Goal: Entertainment & Leisure: Consume media (video, audio)

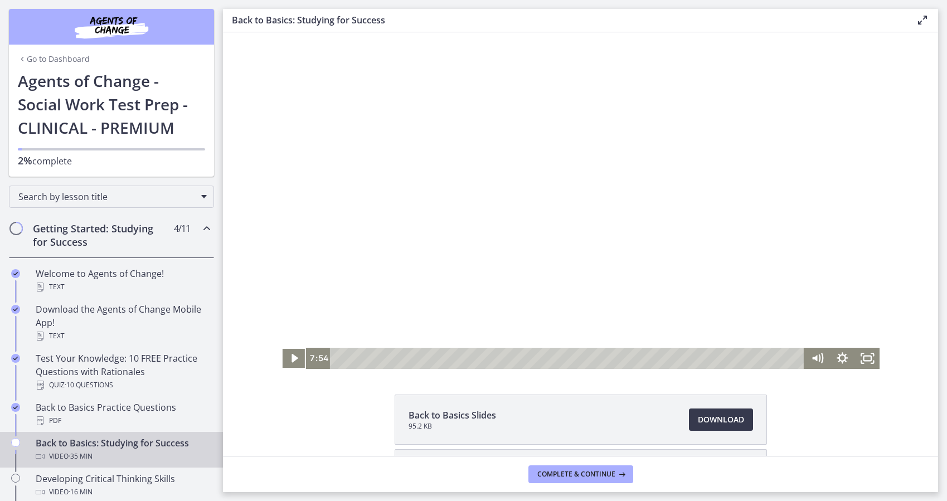
scroll to position [223, 0]
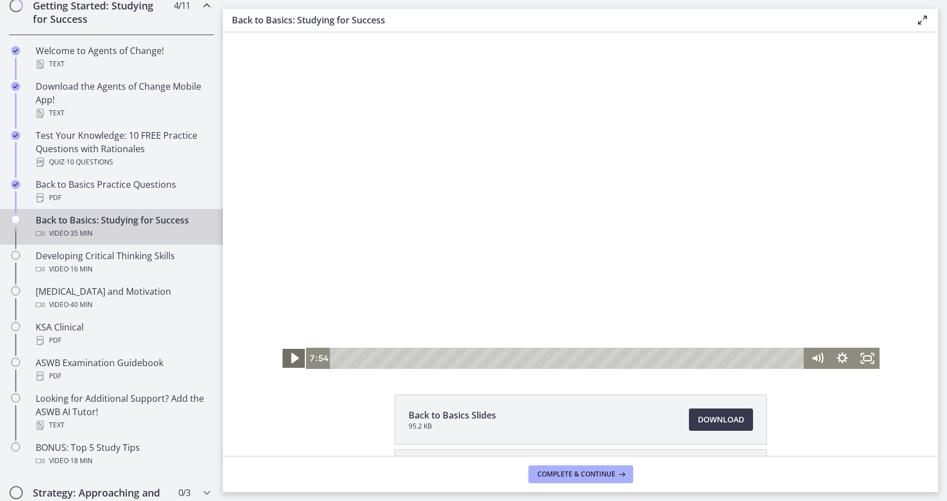
click at [292, 360] on icon "Play Video" at bounding box center [295, 358] width 8 height 11
drag, startPoint x: 815, startPoint y: 291, endPoint x: 813, endPoint y: 310, distance: 19.1
click at [813, 310] on div "Volume" at bounding box center [817, 309] width 9 height 9
click at [884, 305] on div "Click for sound @keyframes VOLUME_SMALL_WAVE_FLASH { 0% { opacity: 0; } 33% { o…" at bounding box center [580, 200] width 715 height 337
click at [285, 357] on icon "Pause" at bounding box center [294, 358] width 25 height 21
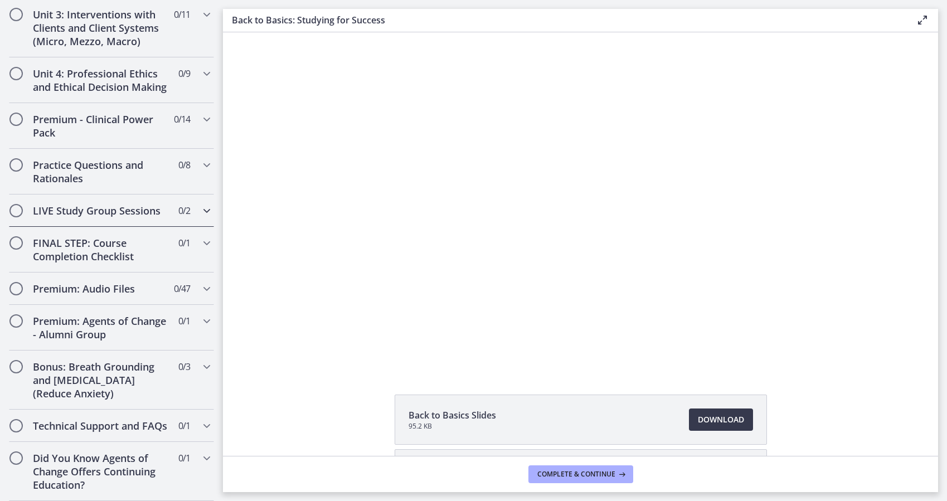
scroll to position [905, 0]
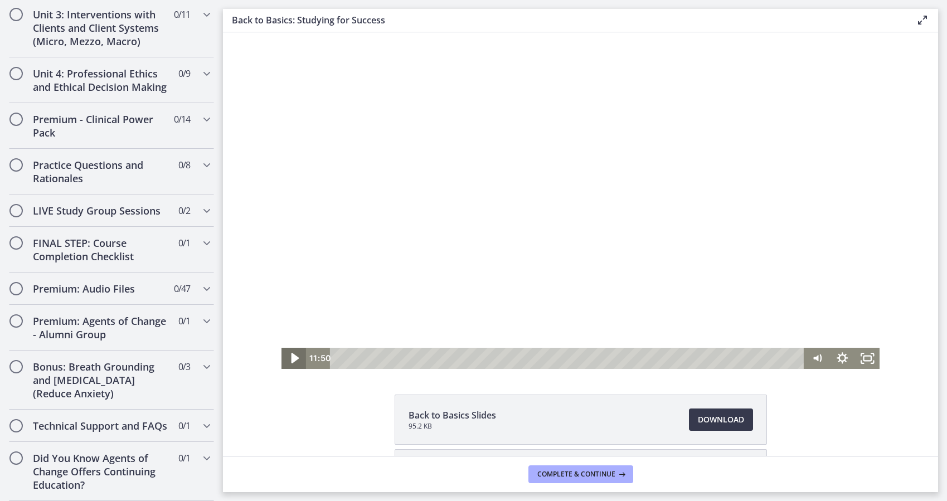
click at [292, 360] on icon "Play Video" at bounding box center [295, 359] width 30 height 26
click at [290, 362] on icon "Pause" at bounding box center [294, 358] width 8 height 9
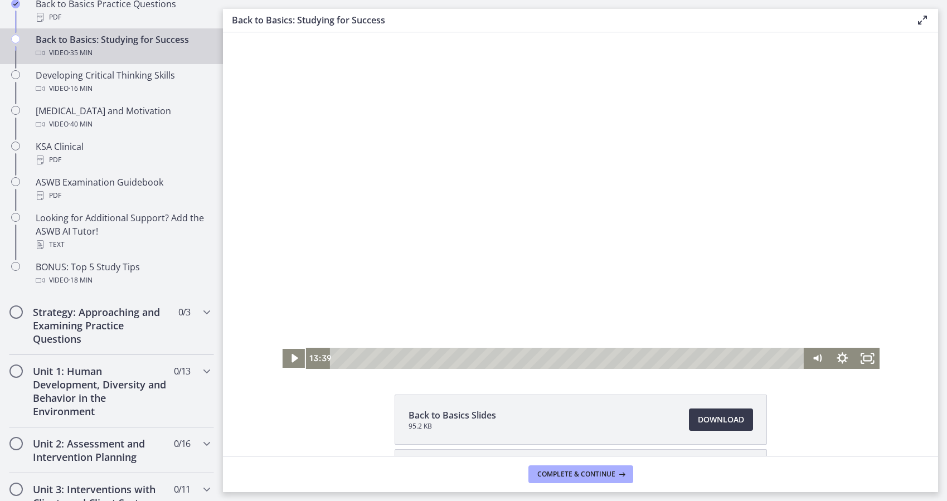
scroll to position [0, 0]
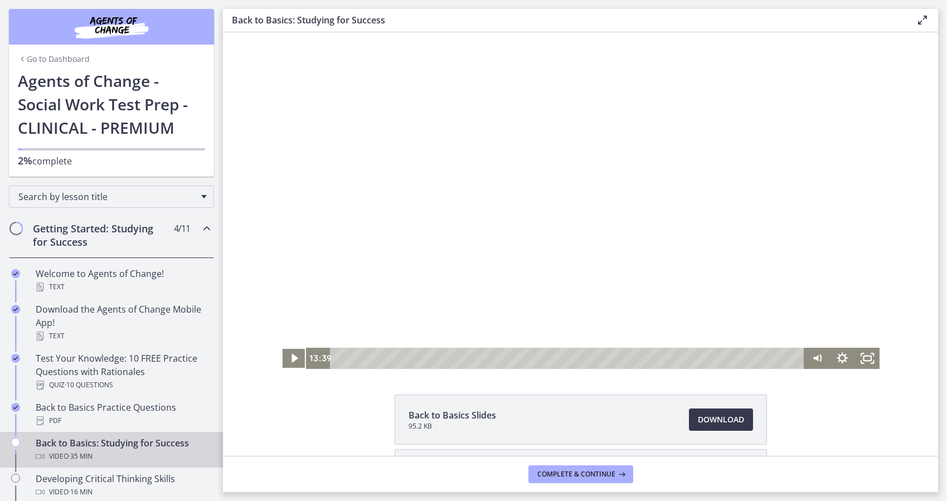
click at [247, 101] on div "Click for sound @keyframes VOLUME_SMALL_WAVE_FLASH { 0% { opacity: 0; } 33% { o…" at bounding box center [580, 200] width 715 height 337
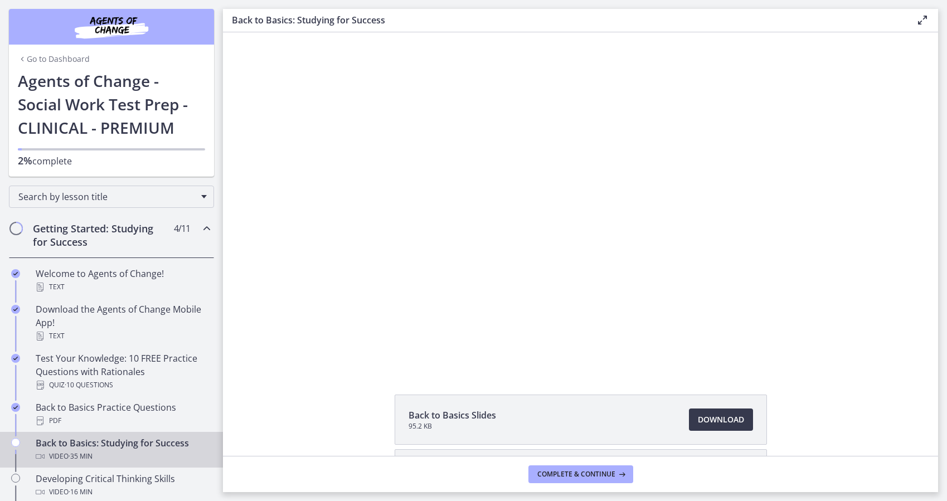
click at [260, 129] on div "Click for sound @keyframes VOLUME_SMALL_WAVE_FLASH { 0% { opacity: 0; } 33% { o…" at bounding box center [580, 200] width 715 height 337
click at [264, 232] on div "Click for sound @keyframes VOLUME_SMALL_WAVE_FLASH { 0% { opacity: 0; } 33% { o…" at bounding box center [580, 200] width 715 height 337
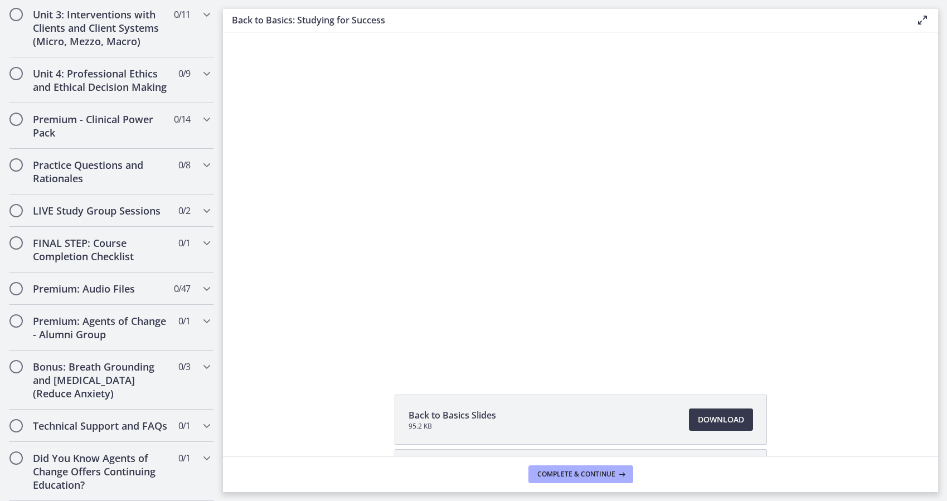
click at [251, 59] on div "Click for sound @keyframes VOLUME_SMALL_WAVE_FLASH { 0% { opacity: 0; } 33% { o…" at bounding box center [580, 200] width 715 height 337
drag, startPoint x: 251, startPoint y: 59, endPoint x: 244, endPoint y: 60, distance: 7.3
click at [244, 60] on div "Click for sound @keyframes VOLUME_SMALL_WAVE_FLASH { 0% { opacity: 0; } 33% { o…" at bounding box center [580, 200] width 715 height 337
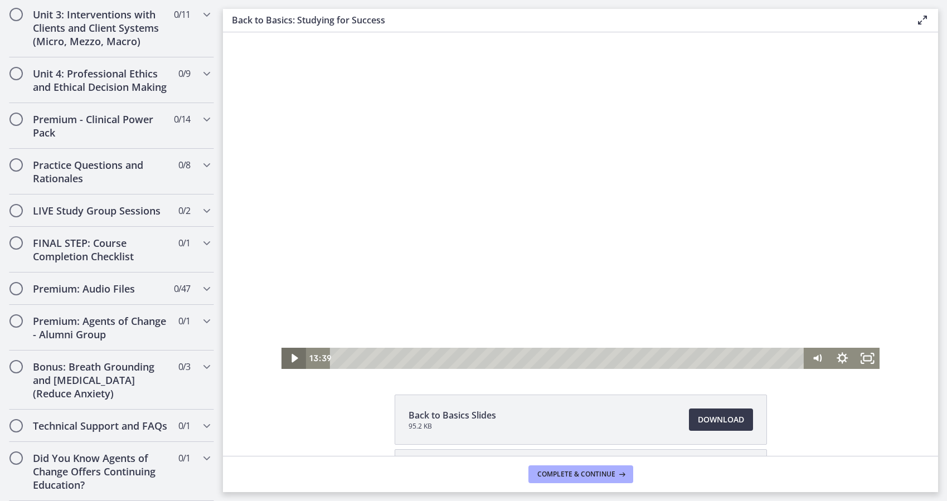
click at [295, 357] on icon "Play Video" at bounding box center [294, 358] width 25 height 21
click at [295, 357] on icon "Pause" at bounding box center [294, 358] width 25 height 21
click at [288, 366] on icon "Play Video" at bounding box center [295, 359] width 30 height 26
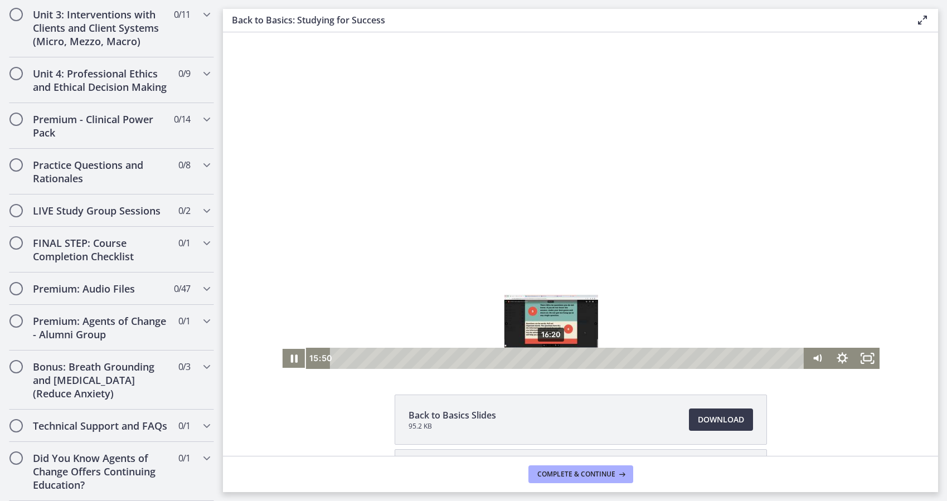
click at [547, 358] on div "16:20" at bounding box center [568, 358] width 459 height 21
click at [554, 356] on div "16:51" at bounding box center [568, 358] width 459 height 21
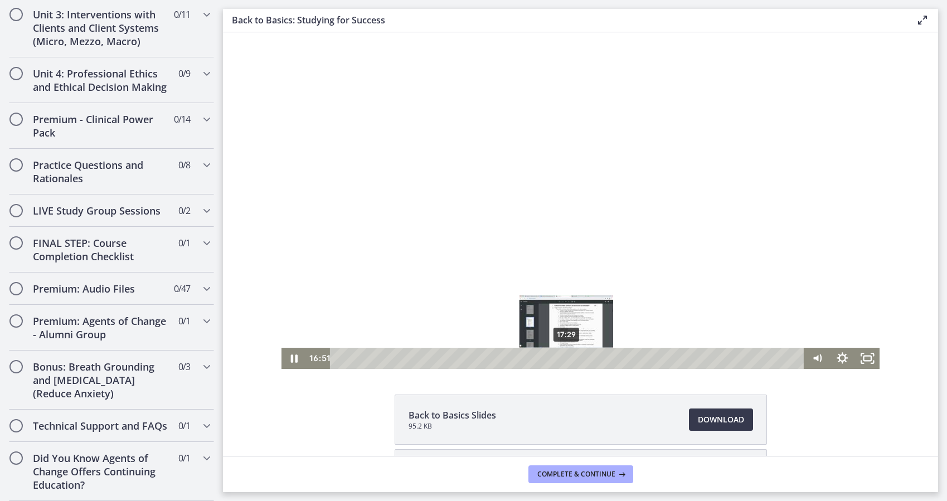
click at [562, 357] on div "17:29" at bounding box center [568, 358] width 459 height 21
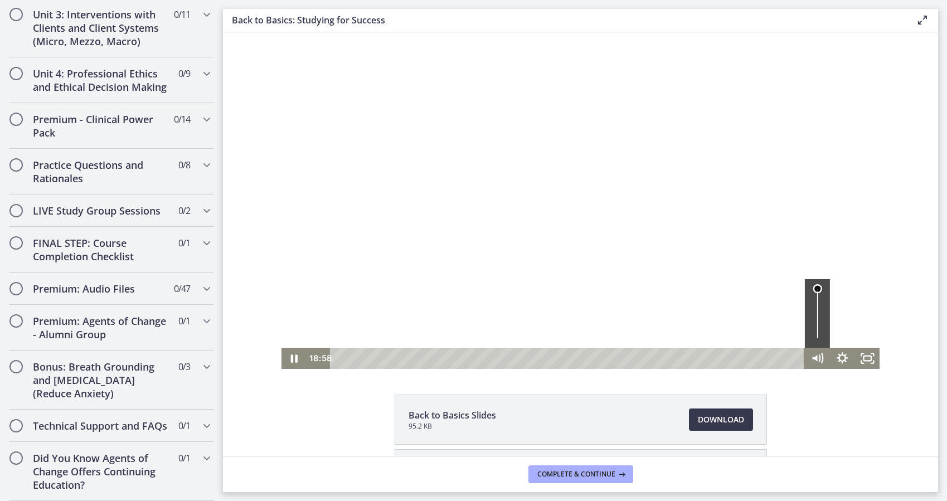
drag, startPoint x: 812, startPoint y: 308, endPoint x: 811, endPoint y: 280, distance: 27.3
click at [811, 280] on div "Volume" at bounding box center [817, 313] width 25 height 69
click at [290, 362] on icon "Pause" at bounding box center [294, 358] width 8 height 9
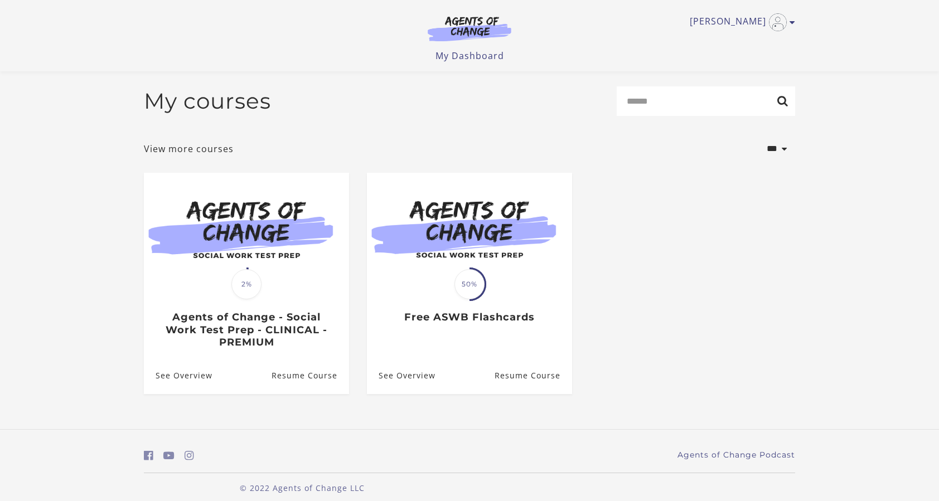
scroll to position [12, 0]
